Goal: Find contact information: Find contact information

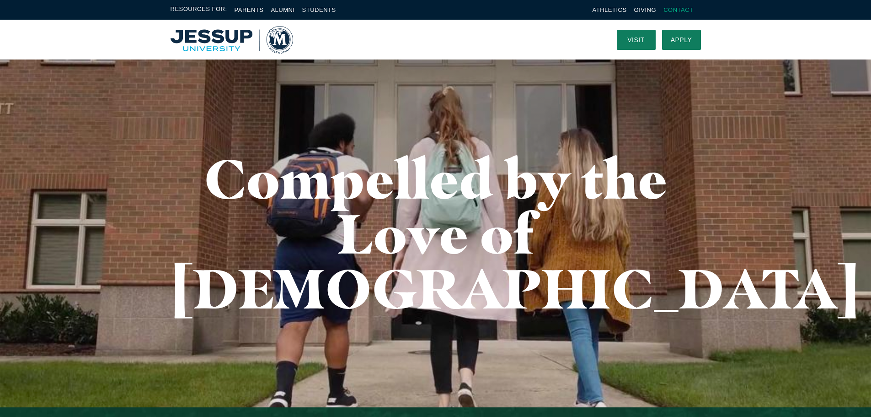
click at [675, 10] on link "Contact" at bounding box center [679, 9] width 30 height 7
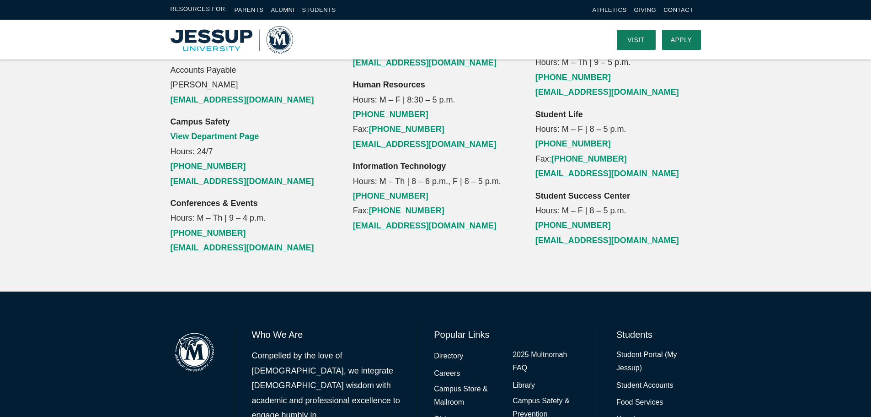
scroll to position [1002, 0]
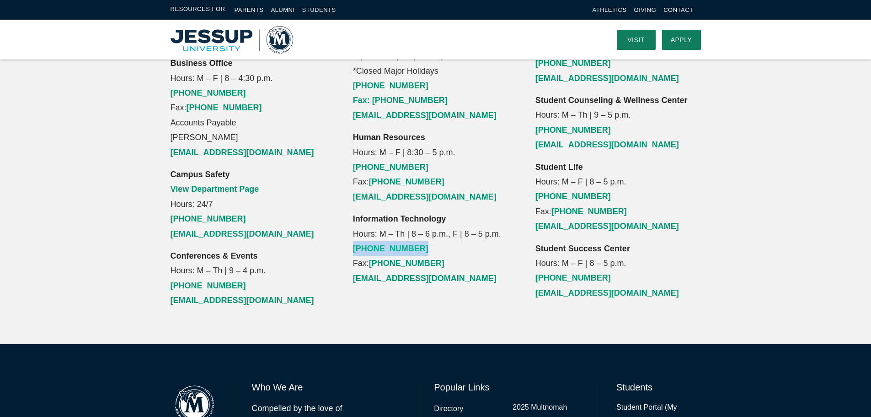
drag, startPoint x: 419, startPoint y: 188, endPoint x: 354, endPoint y: 186, distance: 65.0
click at [354, 211] on p "Information Technology Hours: M – Th | 8 – 6 p.m., F | 8 – 5 p.m. (503) 251-655…" at bounding box center [436, 248] width 166 height 74
copy link "(503) 251-6555"
click at [359, 244] on link "[PHONE_NUMBER]" at bounding box center [390, 248] width 75 height 9
drag, startPoint x: 429, startPoint y: 184, endPoint x: 421, endPoint y: 193, distance: 12.6
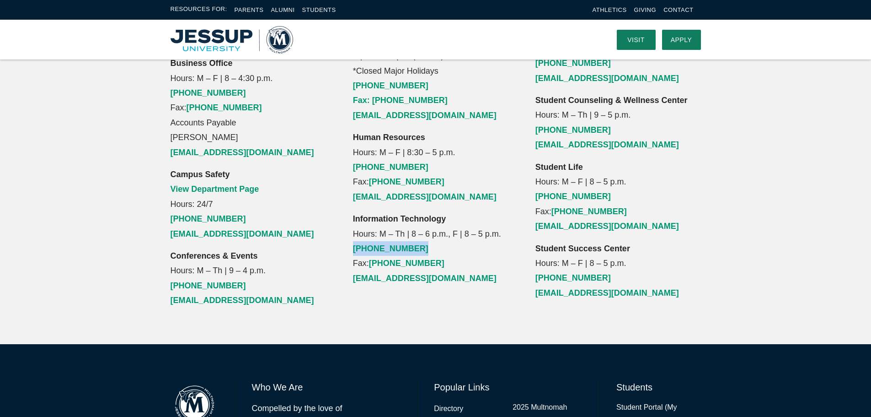
click at [429, 211] on p "Information Technology Hours: M – Th | 8 – 6 p.m., F | 8 – 5 p.m. (503) 251-655…" at bounding box center [436, 248] width 166 height 74
click at [423, 211] on p "Information Technology Hours: M – Th | 8 – 6 p.m., F | 8 – 5 p.m. (503) 251-655…" at bounding box center [436, 248] width 166 height 74
drag, startPoint x: 423, startPoint y: 189, endPoint x: 354, endPoint y: 187, distance: 68.2
click at [354, 211] on p "Information Technology Hours: M – Th | 8 – 6 p.m., F | 8 – 5 p.m. (503) 251-655…" at bounding box center [436, 248] width 166 height 74
drag, startPoint x: 369, startPoint y: 186, endPoint x: 325, endPoint y: 187, distance: 43.9
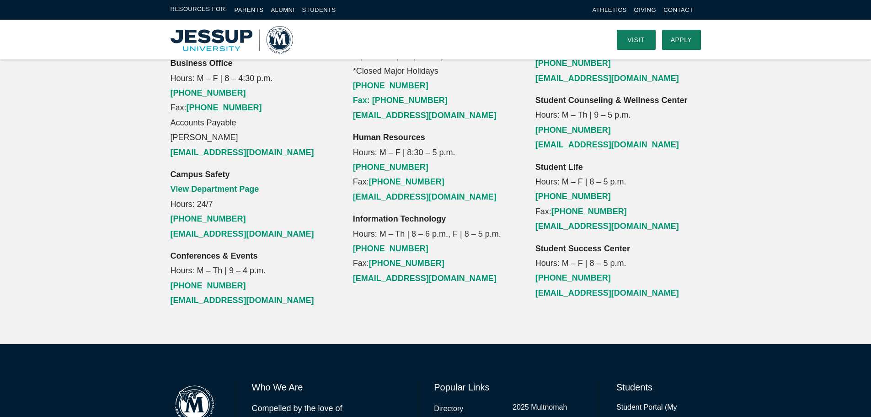
click at [325, 187] on div "Admissions Hours: M – F | 8 – 5 p.m. (503) 251-6485 (877) 251-6560 admissions@m…" at bounding box center [253, 4] width 182 height 607
drag, startPoint x: 427, startPoint y: 190, endPoint x: 349, endPoint y: 192, distance: 77.3
click at [349, 192] on div "Financial Aid View Department Page Hours: M – F | 8 – 4 p.m. (503) 251-5335 Fax…" at bounding box center [435, 4] width 182 height 607
copy link "[PHONE_NUMBER]"
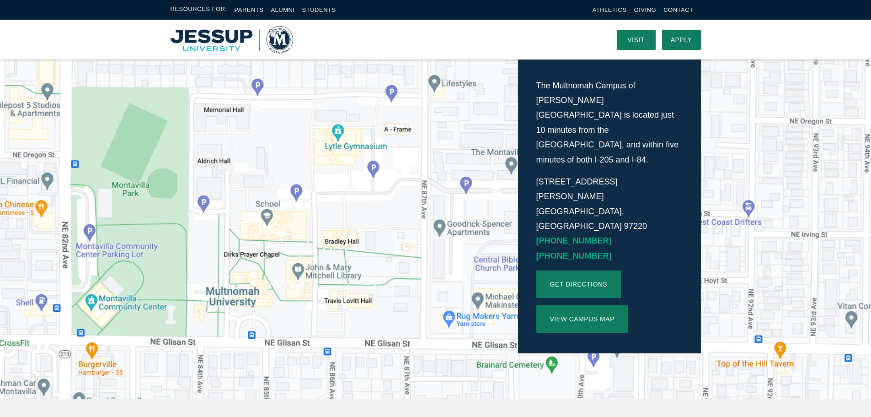
scroll to position [178, 0]
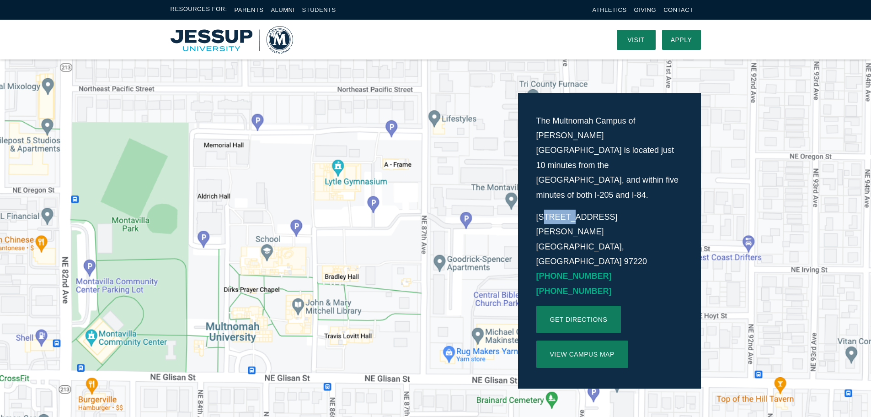
drag, startPoint x: 553, startPoint y: 186, endPoint x: 571, endPoint y: 186, distance: 17.8
click at [571, 209] on p "8435 NE Glisan St. Portland, OR 97220 (503) 255-0332 (877) 251-6560" at bounding box center [609, 253] width 146 height 89
click at [545, 209] on p "8435 NE Glisan St. Portland, OR 97220 (503) 255-0332 (877) 251-6560" at bounding box center [609, 253] width 146 height 89
drag, startPoint x: 534, startPoint y: 187, endPoint x: 606, endPoint y: 194, distance: 72.7
click at [609, 193] on div "The Multnomah Campus of Jessup University is located just 10 minutes from the P…" at bounding box center [609, 241] width 183 height 296
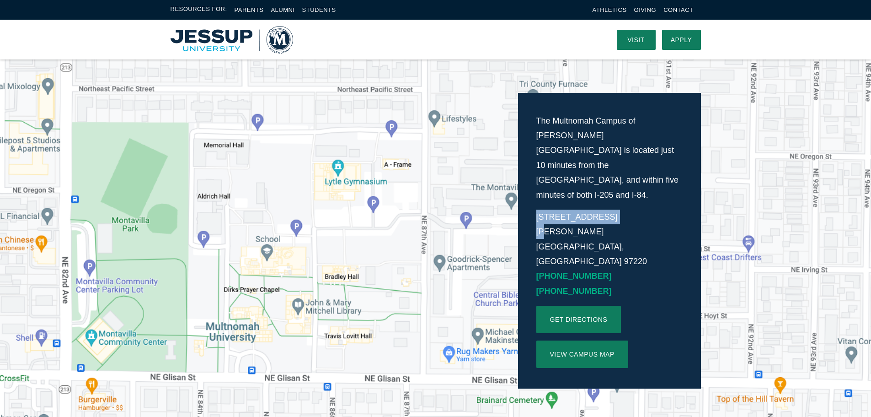
copy p "[STREET_ADDRESS][PERSON_NAME]"
click at [599, 217] on p "8435 NE Glisan St. Portland, OR 97220 (503) 255-0332 (877) 251-6560" at bounding box center [609, 253] width 146 height 89
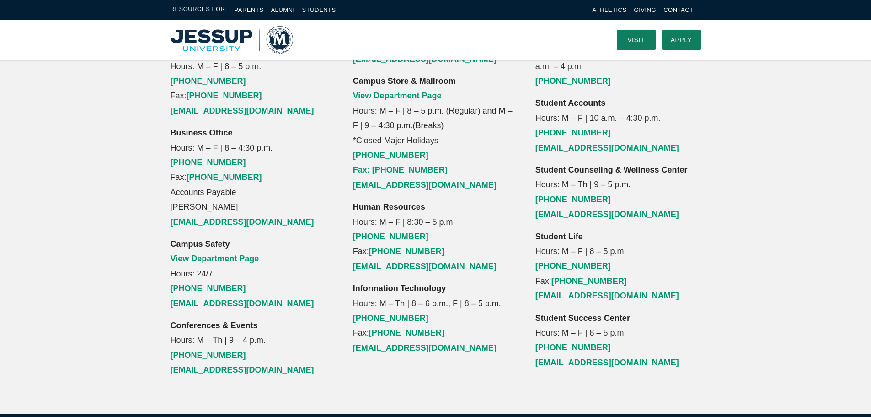
scroll to position [864, 0]
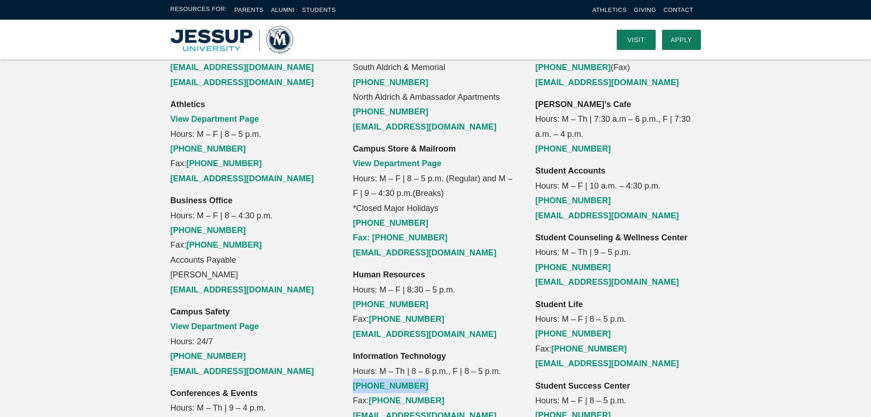
drag, startPoint x: 417, startPoint y: 328, endPoint x: 348, endPoint y: 332, distance: 68.2
click at [348, 332] on div "Financial Aid View Department Page Hours: M – F | 8 – 4 p.m. (503) 251-5335 Fax…" at bounding box center [435, 141] width 182 height 607
drag, startPoint x: 381, startPoint y: 330, endPoint x: 370, endPoint y: 325, distance: 12.3
copy link "[PHONE_NUMBER]"
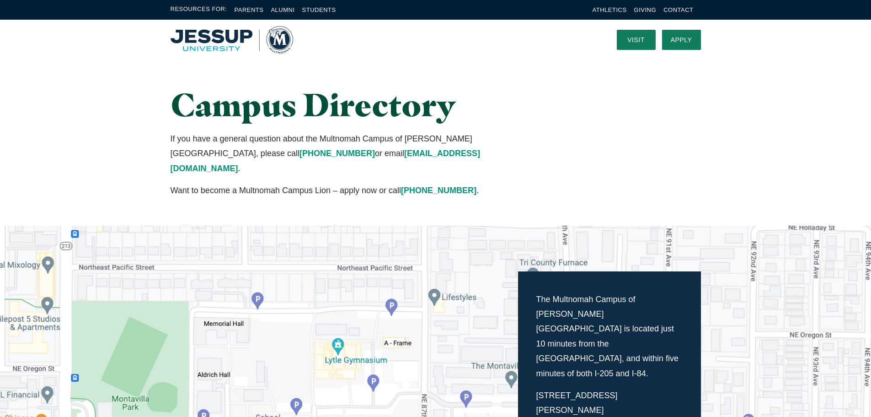
drag, startPoint x: 724, startPoint y: 55, endPoint x: 741, endPoint y: 39, distance: 23.6
